Goal: Task Accomplishment & Management: Use online tool/utility

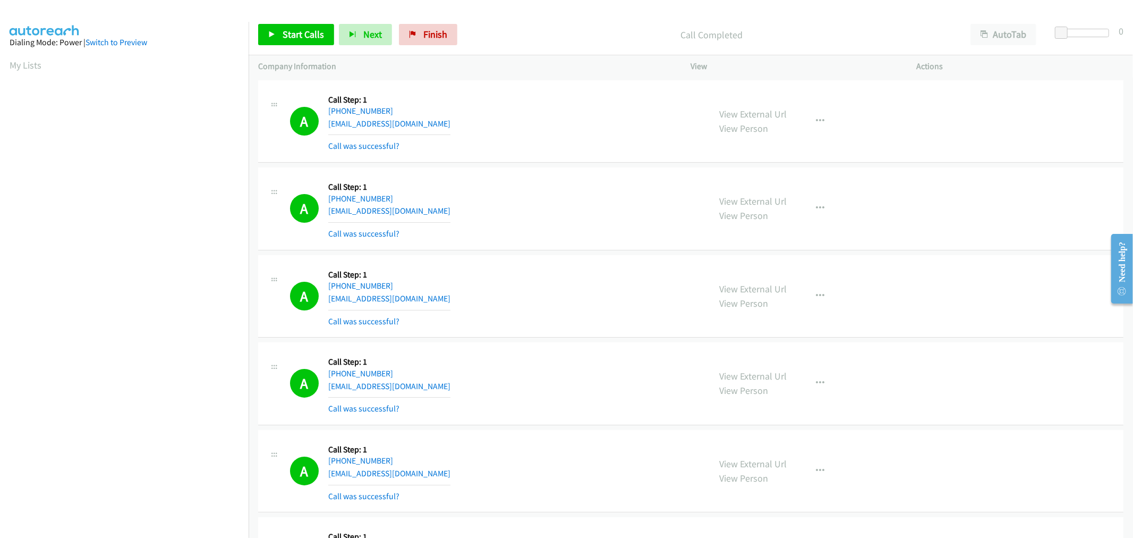
scroll to position [59, 0]
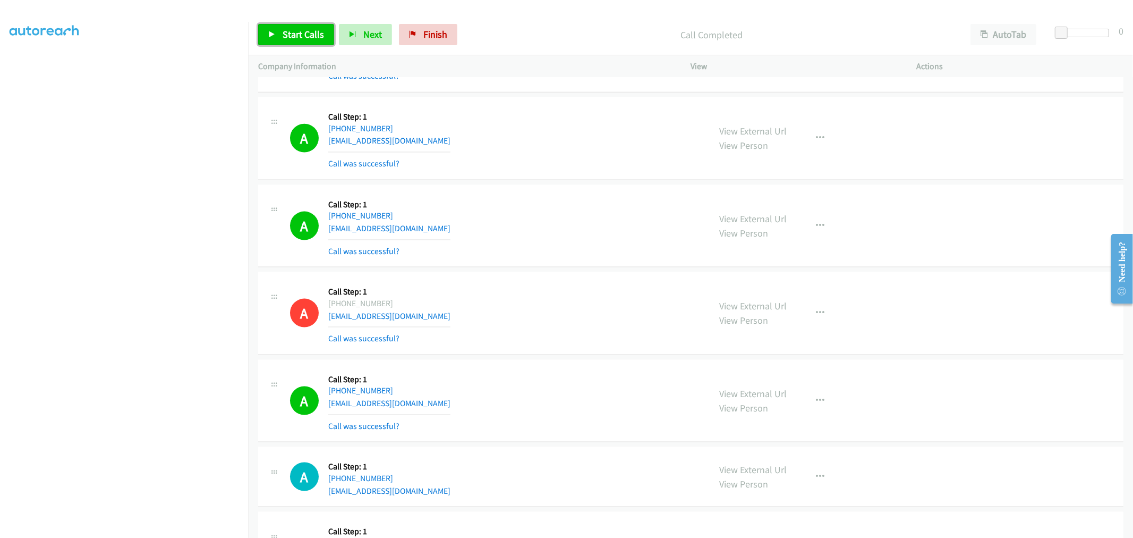
click at [303, 43] on link "Start Calls" at bounding box center [296, 34] width 76 height 21
click at [542, 268] on td "A Callback Scheduled Call Step: 1 [GEOGRAPHIC_DATA]/[GEOGRAPHIC_DATA] [PHONE_NU…" at bounding box center [691, 226] width 884 height 88
click at [553, 240] on div "A Callback Scheduled Call Step: 1 [GEOGRAPHIC_DATA]/[GEOGRAPHIC_DATA] [PHONE_NU…" at bounding box center [495, 225] width 411 height 63
click at [466, 250] on div "A Callback Scheduled Call Step: 1 [GEOGRAPHIC_DATA]/[GEOGRAPHIC_DATA] [PHONE_NU…" at bounding box center [495, 225] width 411 height 63
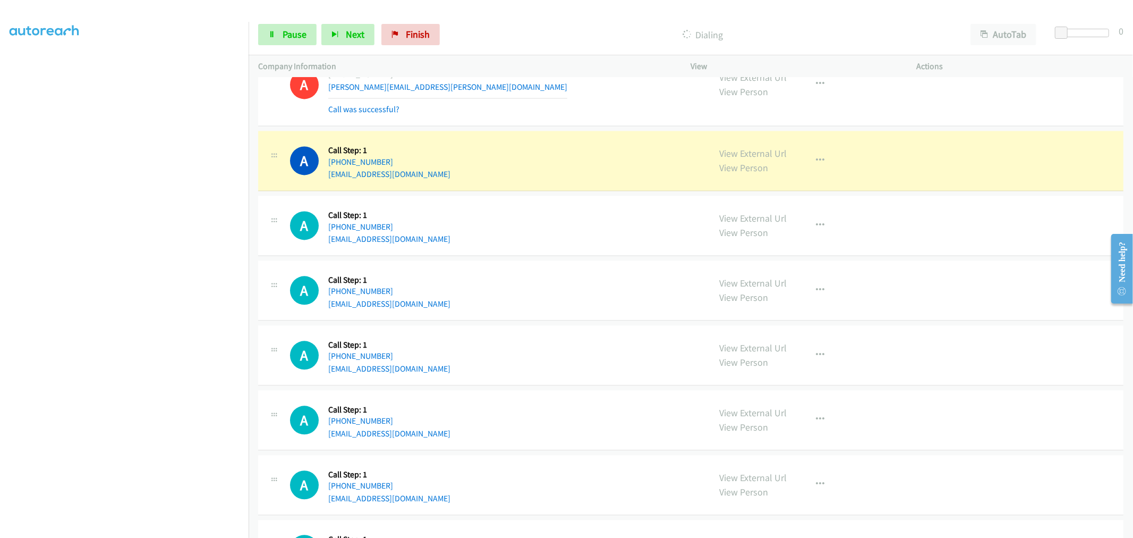
scroll to position [1757, 0]
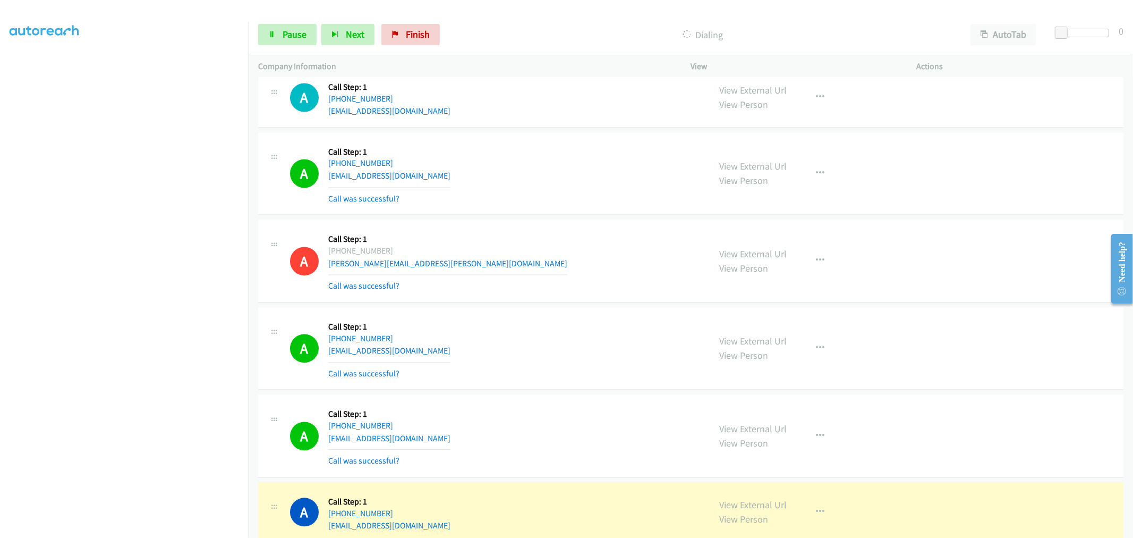
click at [570, 239] on div "A Callback Scheduled Call Step: 1 America/New_York [PHONE_NUMBER] [PERSON_NAME]…" at bounding box center [495, 260] width 411 height 63
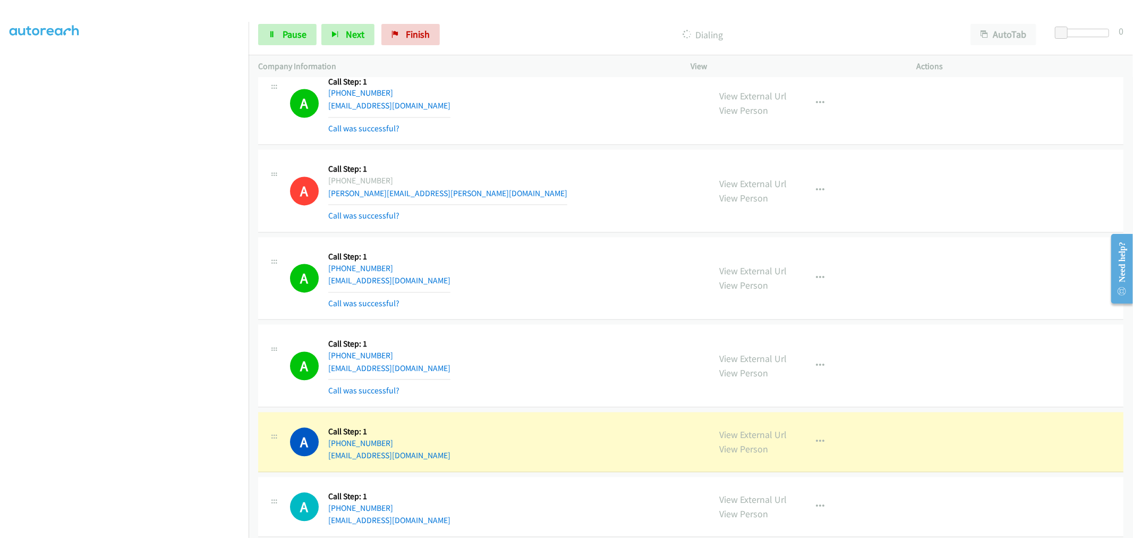
scroll to position [1935, 0]
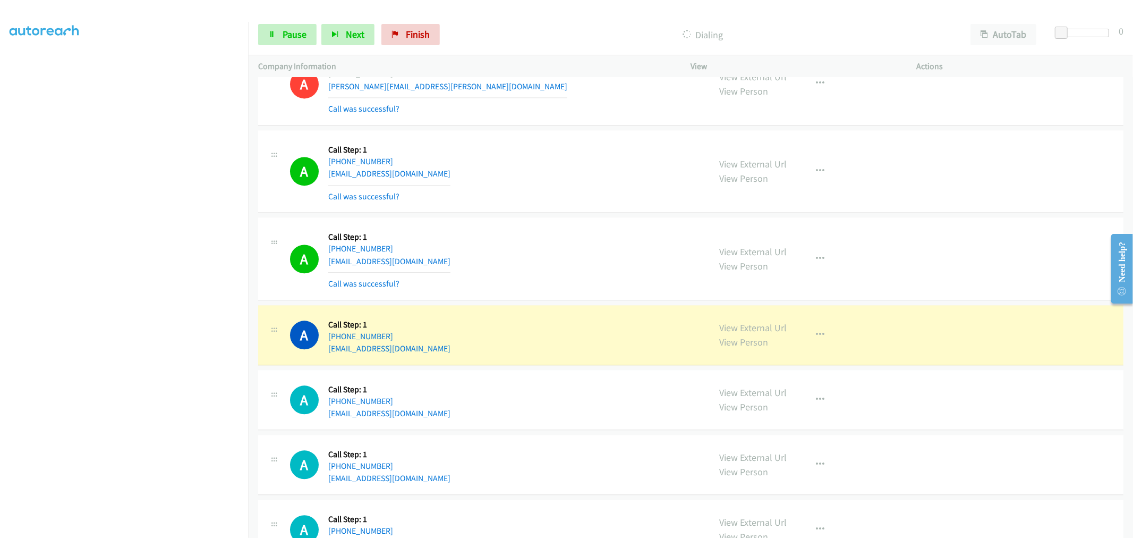
drag, startPoint x: 617, startPoint y: 309, endPoint x: 523, endPoint y: 345, distance: 100.7
click at [617, 309] on div "A Callback Scheduled Call Step: 1 America/New_York [PHONE_NUMBER] [EMAIL_ADDRES…" at bounding box center [690, 335] width 865 height 60
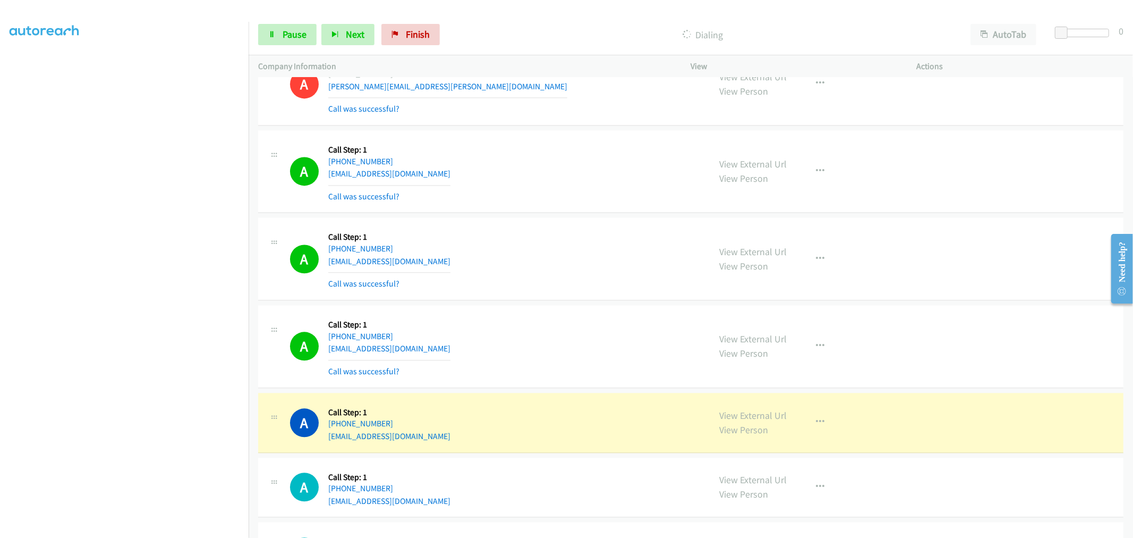
scroll to position [2111, 0]
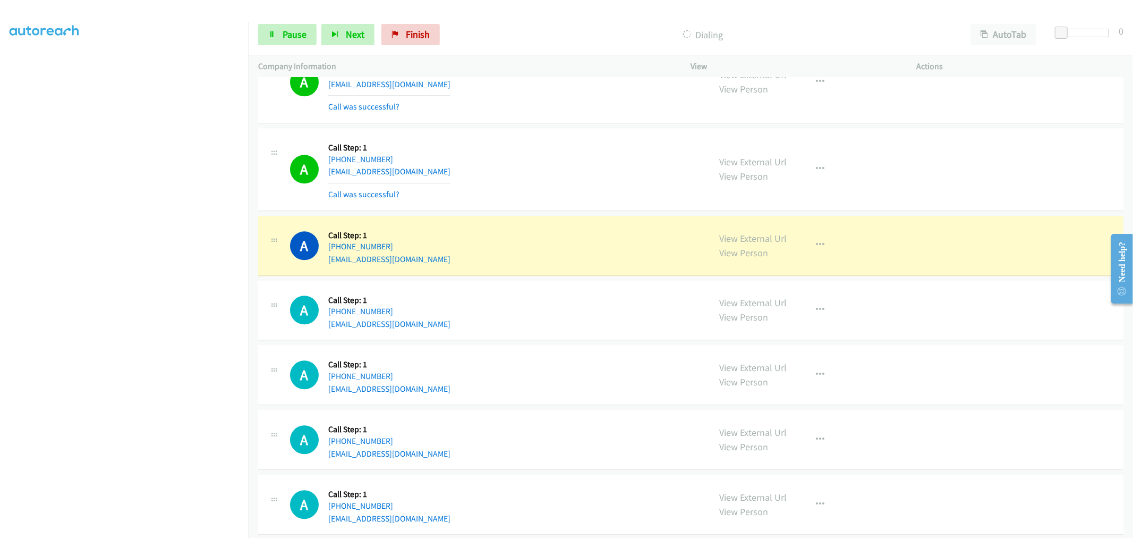
click at [602, 208] on div "A Callback Scheduled Call Step: 1 America/New_York [PHONE_NUMBER] [EMAIL_ADDRES…" at bounding box center [690, 169] width 865 height 83
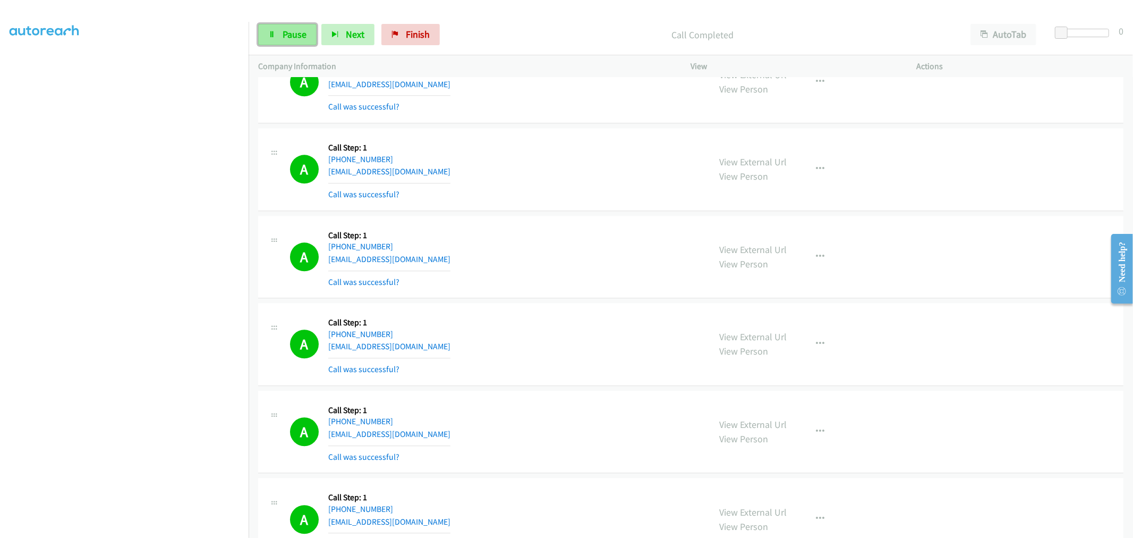
click at [299, 24] on link "Pause" at bounding box center [287, 34] width 58 height 21
click at [553, 331] on div "A Callback Scheduled Call Step: 1 America/Los_Angeles [PHONE_NUMBER] [EMAIL_ADD…" at bounding box center [495, 343] width 411 height 63
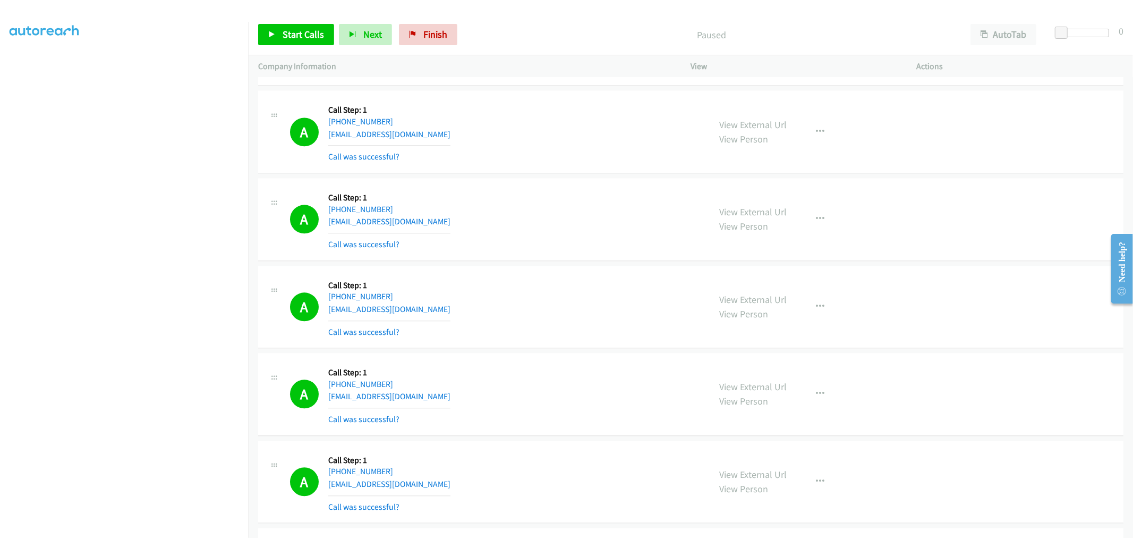
scroll to position [2051, 0]
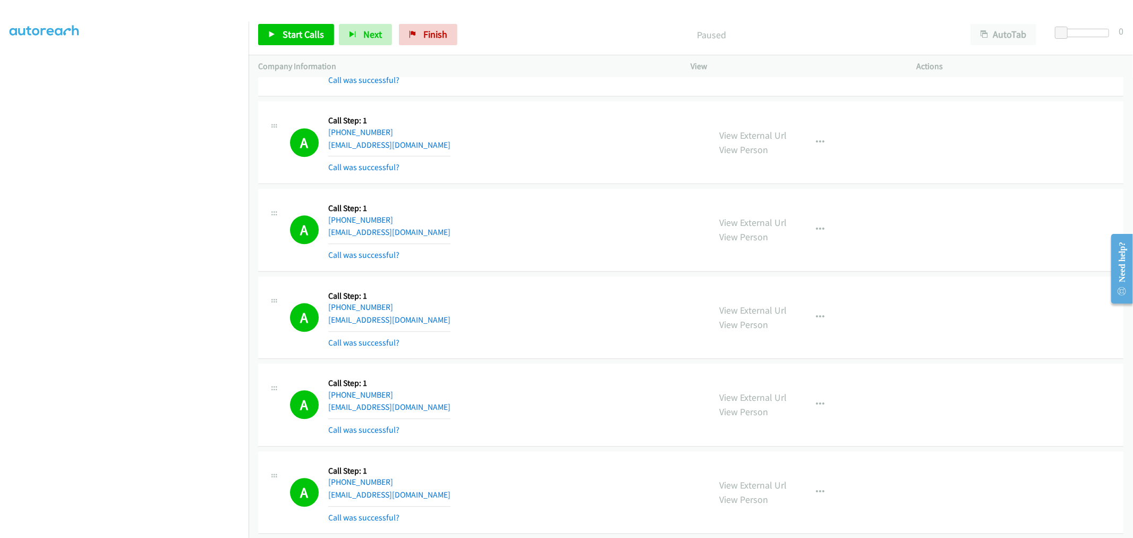
click at [492, 252] on div "A Callback Scheduled Call Step: 1 America/New_York [PHONE_NUMBER] [EMAIL_ADDRES…" at bounding box center [495, 229] width 411 height 63
click at [644, 276] on td "A Callback Scheduled Call Step: 1 America/Los_Angeles [PHONE_NUMBER] [EMAIL_ADD…" at bounding box center [691, 318] width 884 height 88
click at [594, 229] on div "A Callback Scheduled Call Step: 1 America/New_York [PHONE_NUMBER] [EMAIL_ADDRES…" at bounding box center [495, 229] width 411 height 63
click at [547, 245] on div "A Callback Scheduled Call Step: 1 America/New_York [PHONE_NUMBER] [EMAIL_ADDRES…" at bounding box center [495, 229] width 411 height 63
click at [526, 242] on div "A Callback Scheduled Call Step: 1 America/New_York [PHONE_NUMBER] [EMAIL_ADDRES…" at bounding box center [495, 229] width 411 height 63
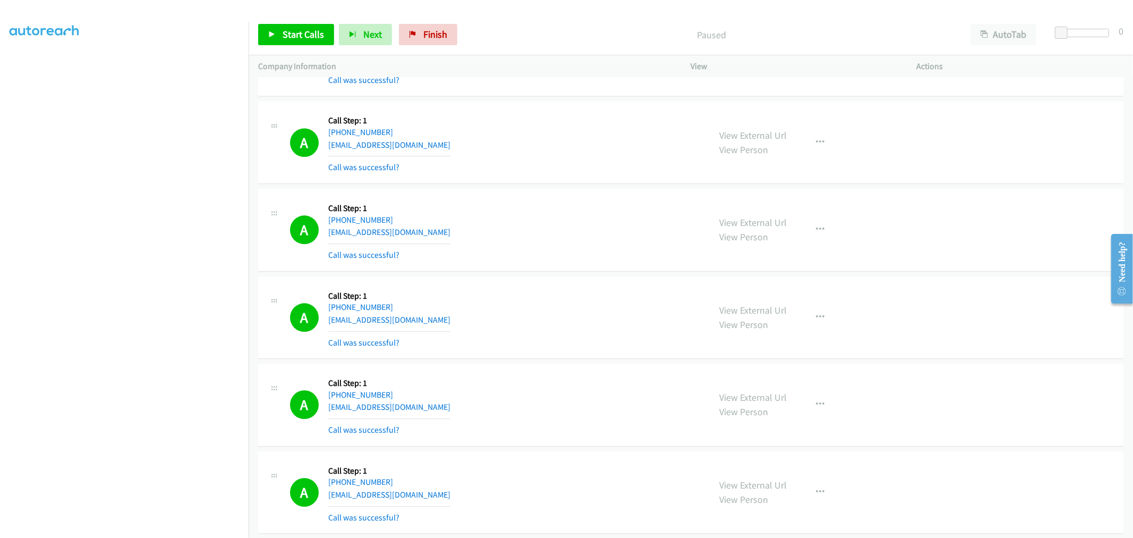
scroll to position [2318, 0]
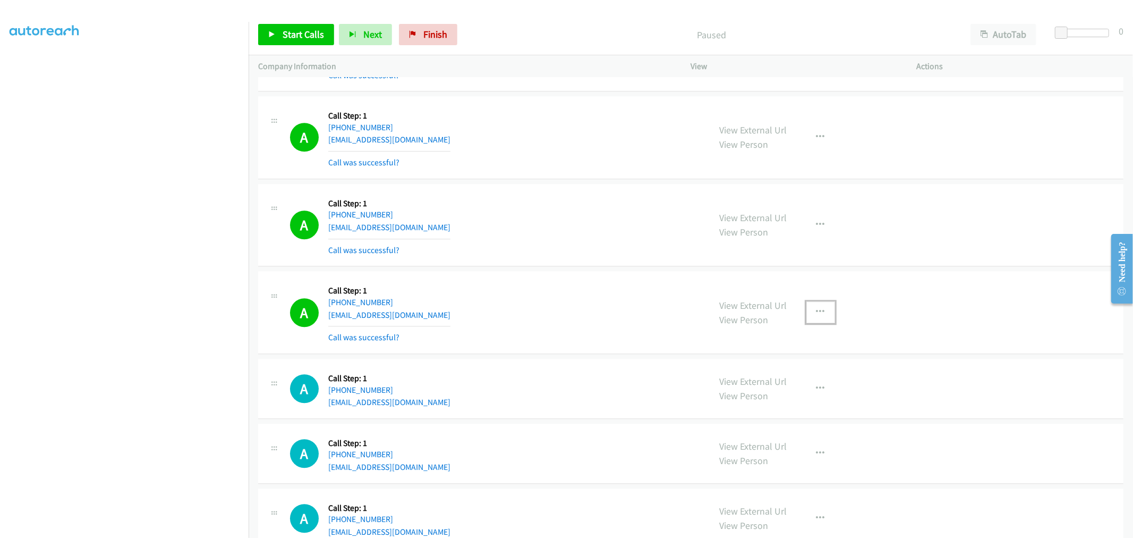
click at [816, 309] on icon "button" at bounding box center [820, 312] width 8 height 8
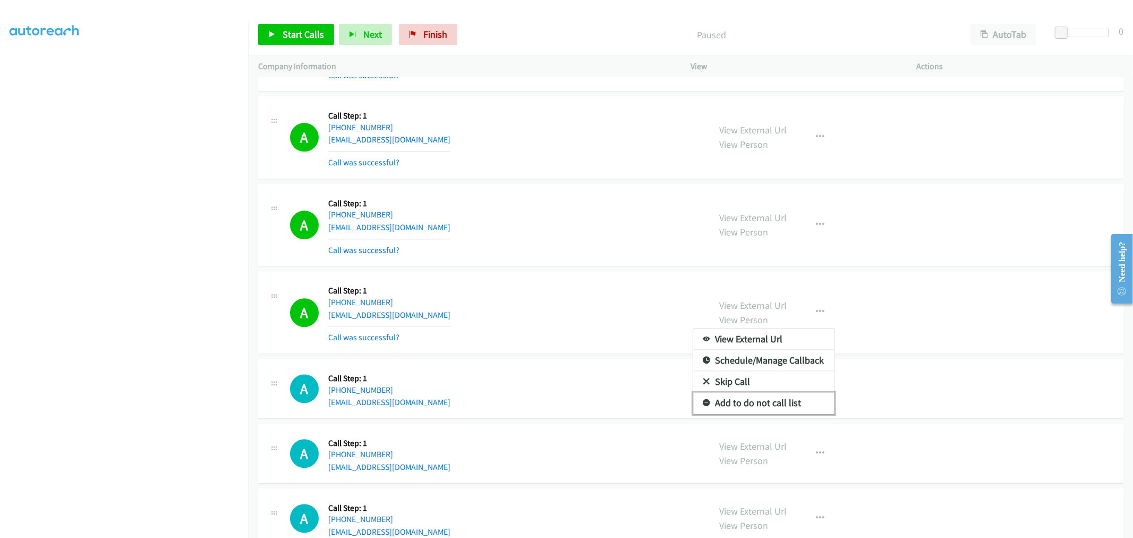
click at [759, 401] on link "Add to do not call list" at bounding box center [763, 402] width 141 height 21
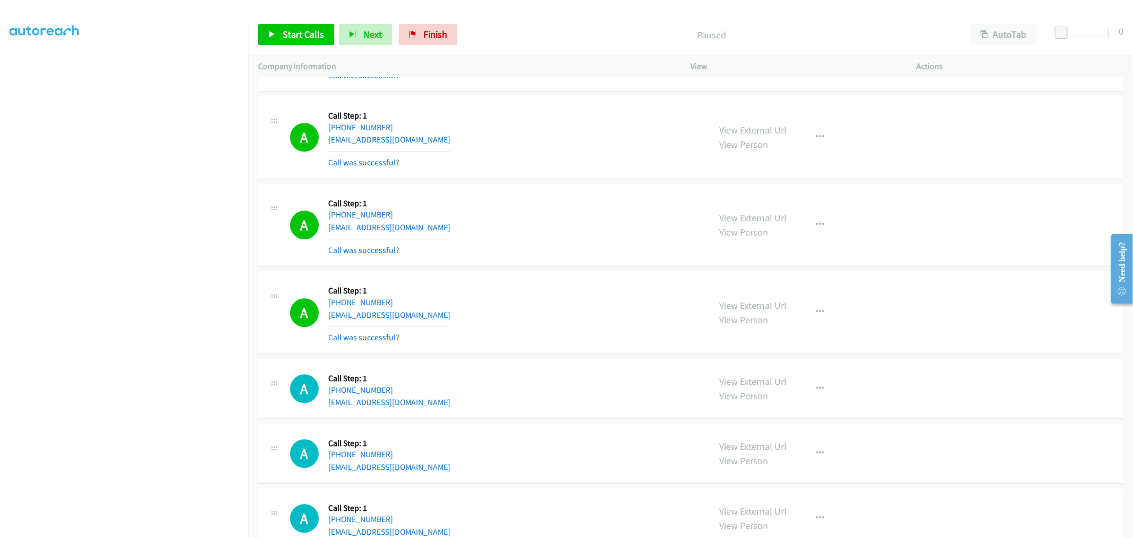
click at [577, 295] on div "A Callback Scheduled Call Step: 1 [GEOGRAPHIC_DATA]/[GEOGRAPHIC_DATA] [PHONE_NU…" at bounding box center [495, 311] width 411 height 63
click at [279, 39] on link "Start Calls" at bounding box center [296, 34] width 76 height 21
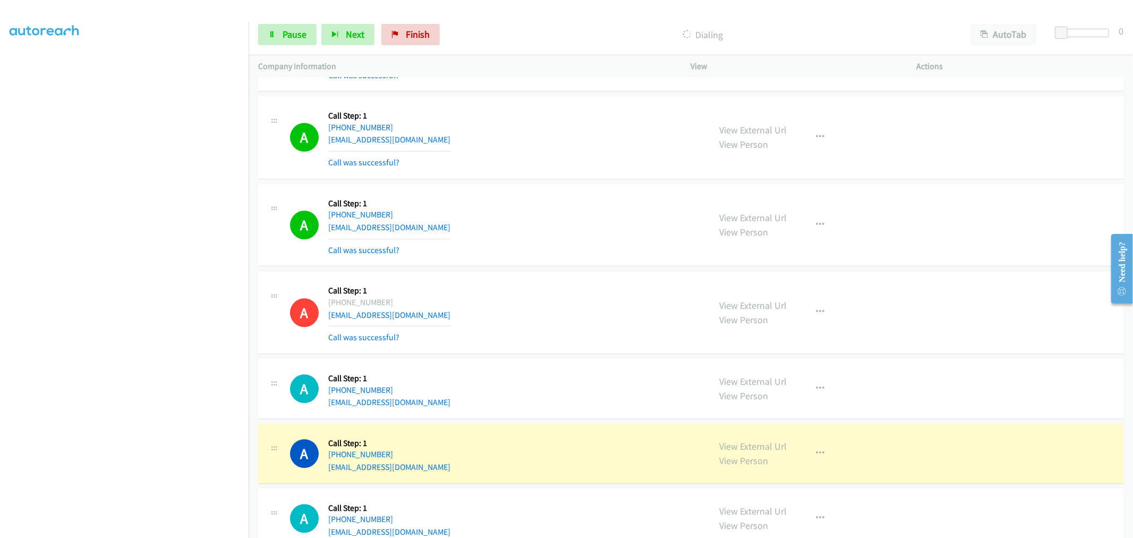
click at [544, 291] on div "A Callback Scheduled Call Step: 1 [GEOGRAPHIC_DATA]/[GEOGRAPHIC_DATA] [PHONE_NU…" at bounding box center [495, 311] width 411 height 63
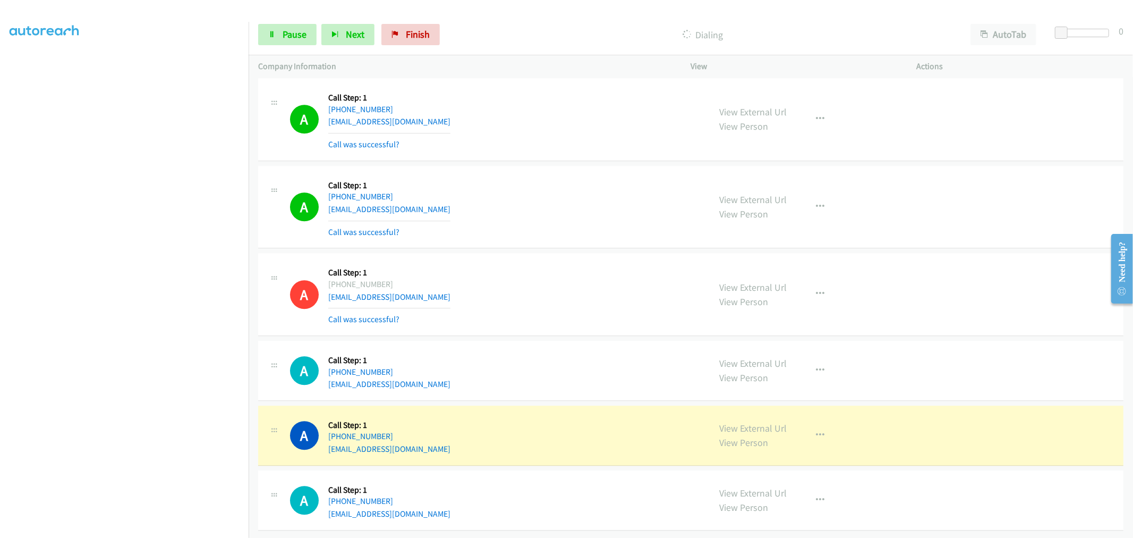
drag, startPoint x: 502, startPoint y: 240, endPoint x: 521, endPoint y: 242, distance: 18.7
click at [502, 240] on td "A Callback Scheduled Call Step: 1 America/New_York [PHONE_NUMBER] [EMAIL_ADDRES…" at bounding box center [691, 207] width 884 height 88
click at [540, 251] on td "A Callback Scheduled Call Step: 1 [GEOGRAPHIC_DATA]/[GEOGRAPHIC_DATA] [PHONE_NU…" at bounding box center [691, 295] width 884 height 88
click at [555, 251] on td "A Callback Scheduled Call Step: 1 [GEOGRAPHIC_DATA]/[GEOGRAPHIC_DATA] [PHONE_NU…" at bounding box center [691, 295] width 884 height 88
click at [489, 210] on div "A Callback Scheduled Call Step: 1 America/New_York [PHONE_NUMBER] [EMAIL_ADDRES…" at bounding box center [495, 206] width 411 height 63
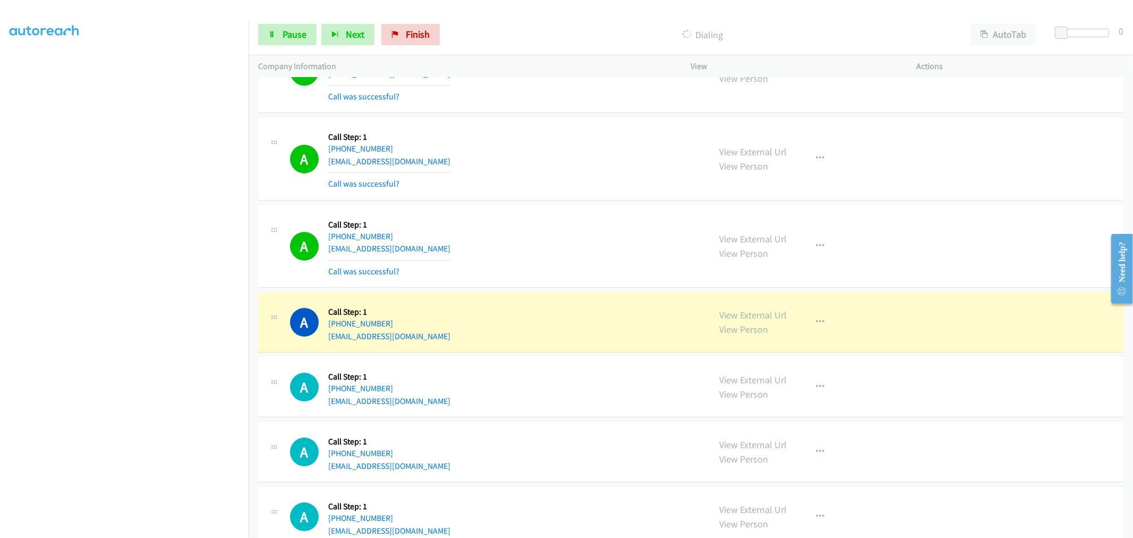
scroll to position [2696, 0]
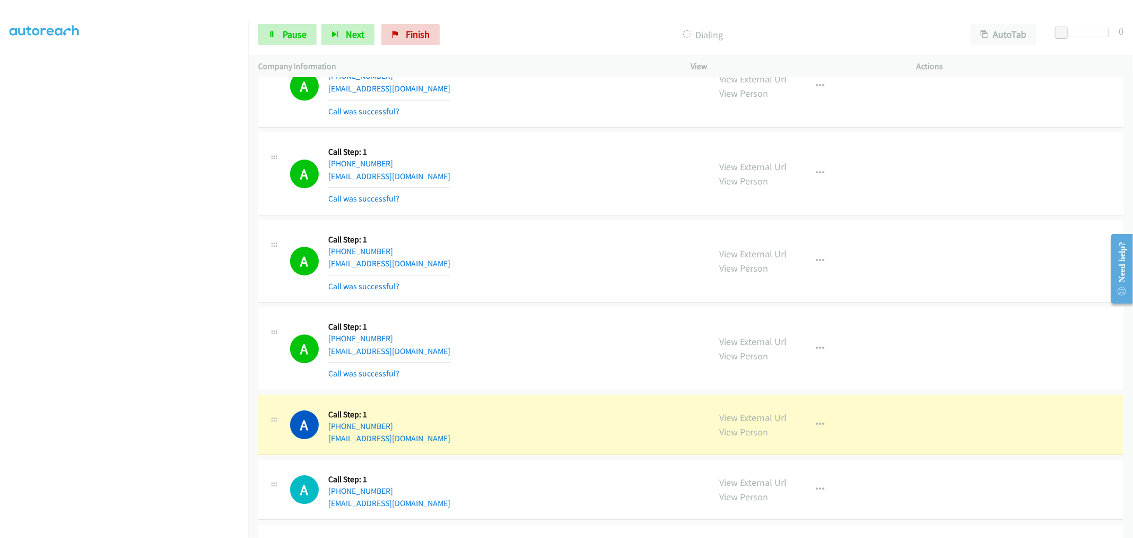
click at [597, 259] on div "A Callback Scheduled Call Step: 1 America/New_York [PHONE_NUMBER] [EMAIL_ADDRES…" at bounding box center [495, 260] width 411 height 63
click at [540, 218] on td "A Callback Scheduled Call Step: 1 America/New_York [PHONE_NUMBER] [EMAIL_ADDRES…" at bounding box center [691, 261] width 884 height 88
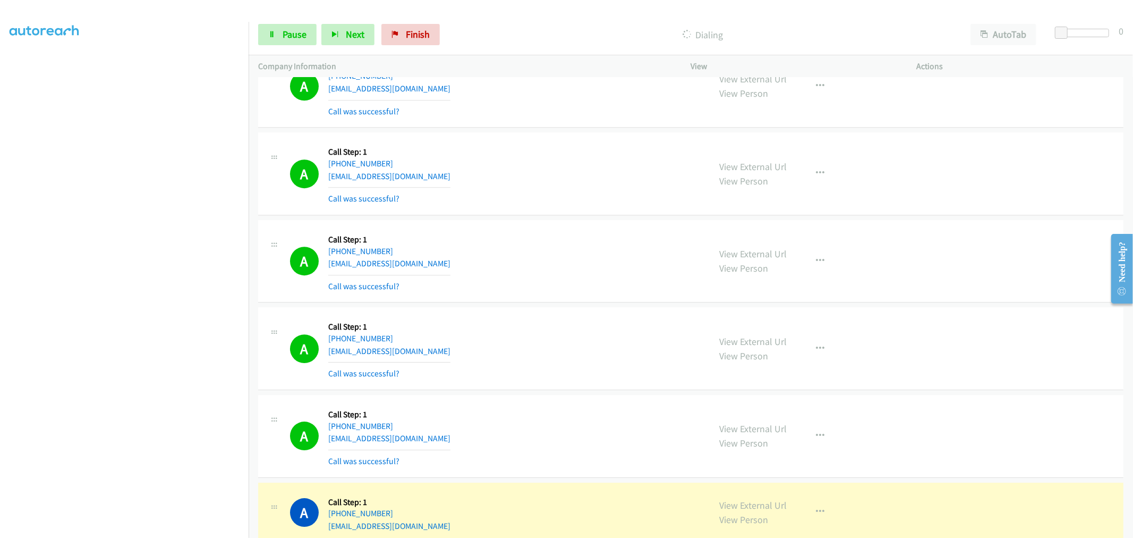
click at [542, 215] on div "A Callback Scheduled Call Step: 1 America/New_York [PHONE_NUMBER] [EMAIL_ADDRES…" at bounding box center [690, 173] width 865 height 83
click at [559, 216] on td "A Callback Scheduled Call Step: 1 America/New_York [PHONE_NUMBER] [EMAIL_ADDRES…" at bounding box center [691, 174] width 884 height 88
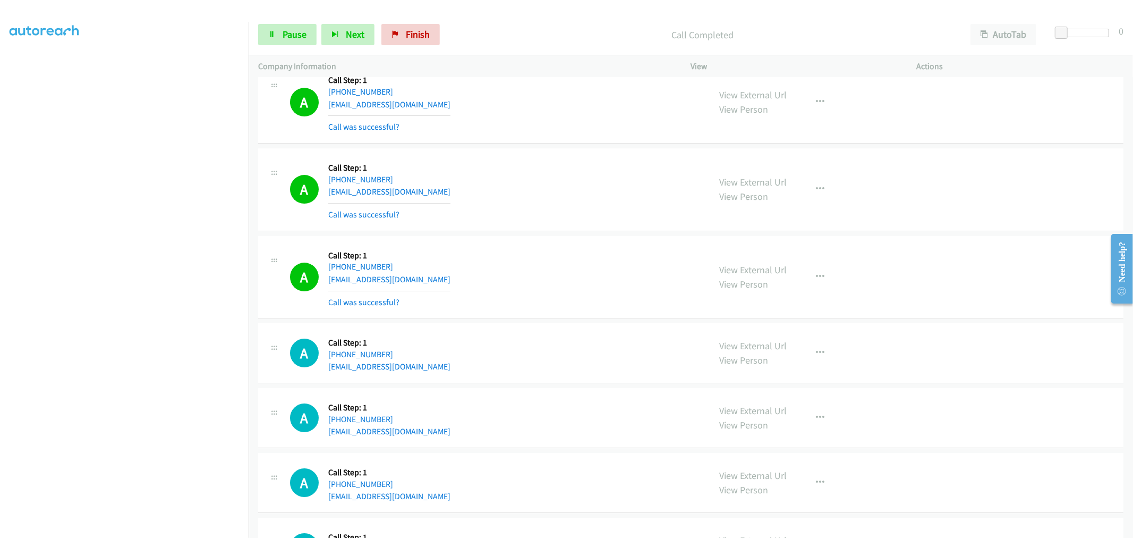
scroll to position [2942, 0]
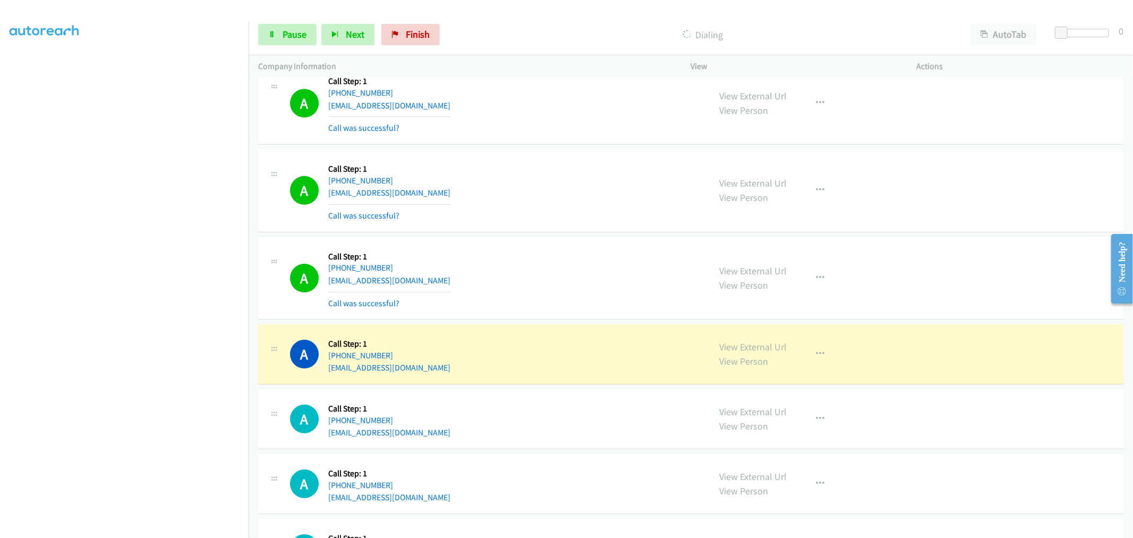
click at [544, 234] on td "A Callback Scheduled Call Step: 1 America/Los_Angeles [PHONE_NUMBER] [EMAIL_ADD…" at bounding box center [691, 191] width 884 height 88
click at [274, 38] on icon at bounding box center [271, 34] width 7 height 7
